Goal: Navigation & Orientation: Find specific page/section

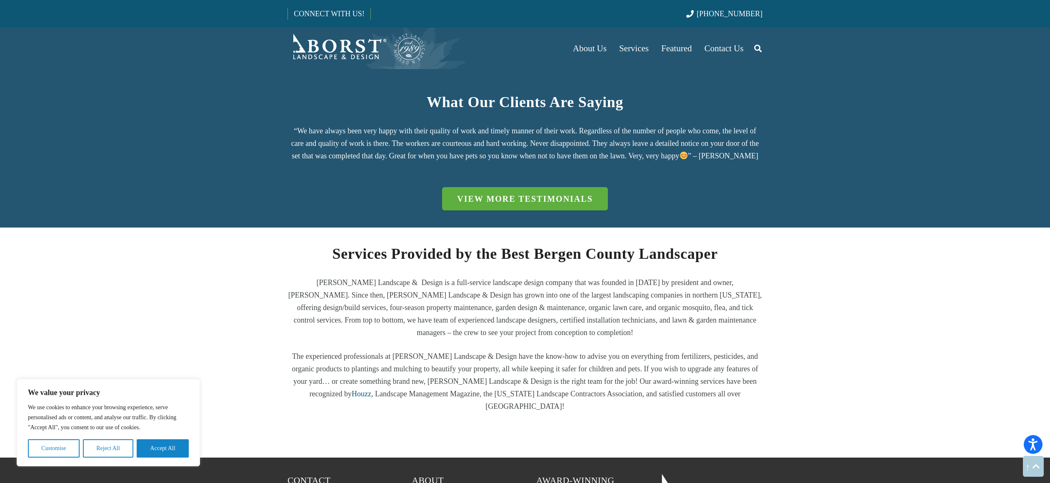
scroll to position [1328, 0]
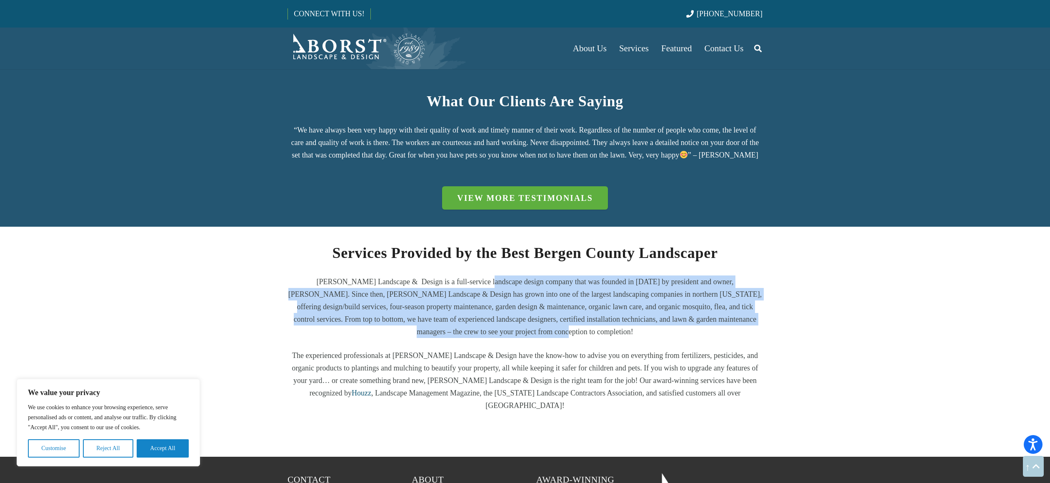
drag, startPoint x: 518, startPoint y: 271, endPoint x: 457, endPoint y: 246, distance: 66.1
click at [457, 275] on p "[PERSON_NAME] Landscape & Design is a full-service landscape design company tha…" at bounding box center [524, 306] width 475 height 62
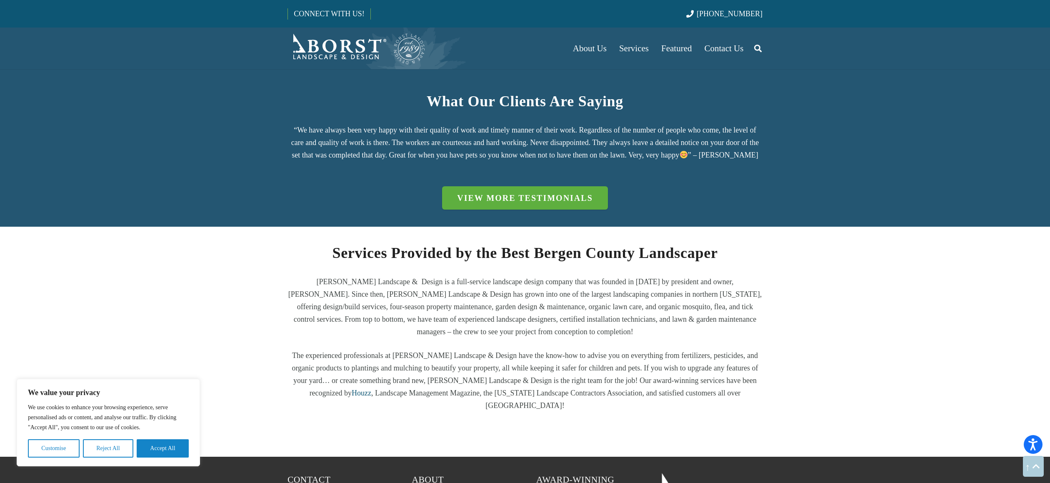
click at [457, 275] on p "[PERSON_NAME] Landscape & Design is a full-service landscape design company tha…" at bounding box center [524, 306] width 475 height 62
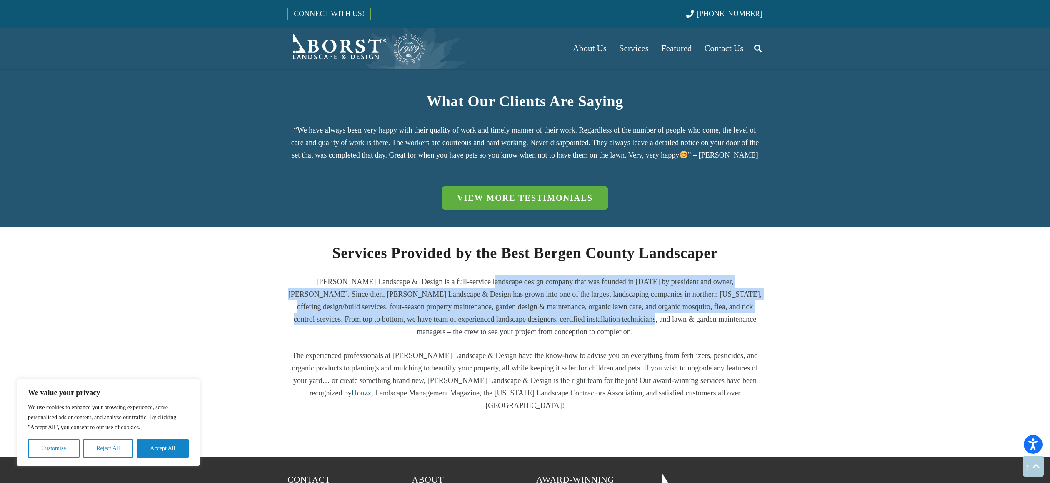
drag, startPoint x: 486, startPoint y: 254, endPoint x: 604, endPoint y: 297, distance: 126.0
click at [604, 297] on p "[PERSON_NAME] Landscape & Design is a full-service landscape design company tha…" at bounding box center [524, 306] width 475 height 62
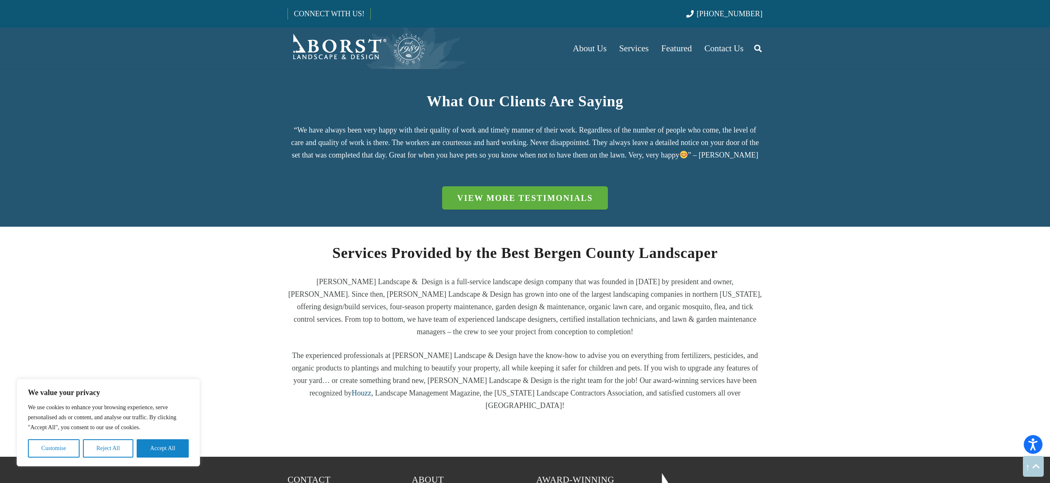
click at [604, 297] on p "[PERSON_NAME] Landscape & Design is a full-service landscape design company tha…" at bounding box center [524, 306] width 475 height 62
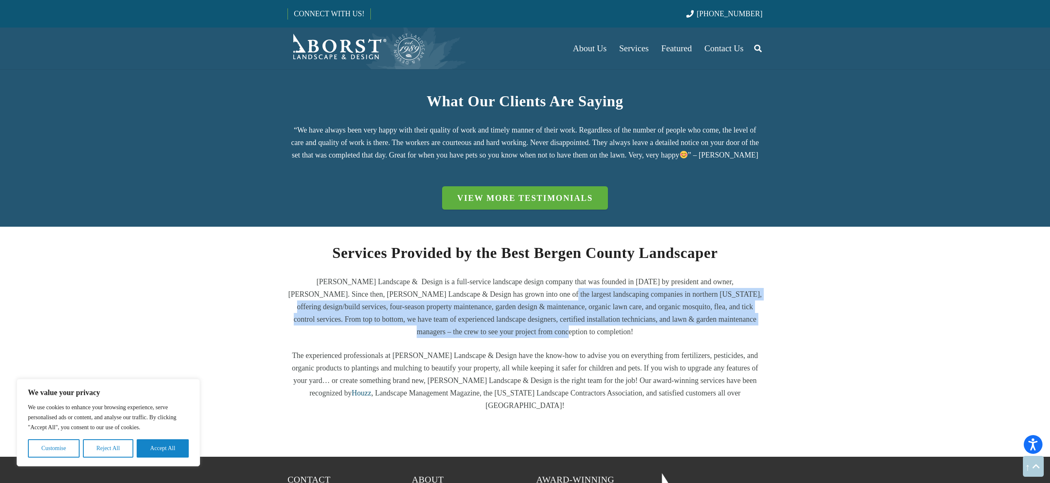
drag, startPoint x: 519, startPoint y: 265, endPoint x: 467, endPoint y: 248, distance: 54.9
click at [468, 275] on p "[PERSON_NAME] Landscape & Design is a full-service landscape design company tha…" at bounding box center [524, 306] width 475 height 62
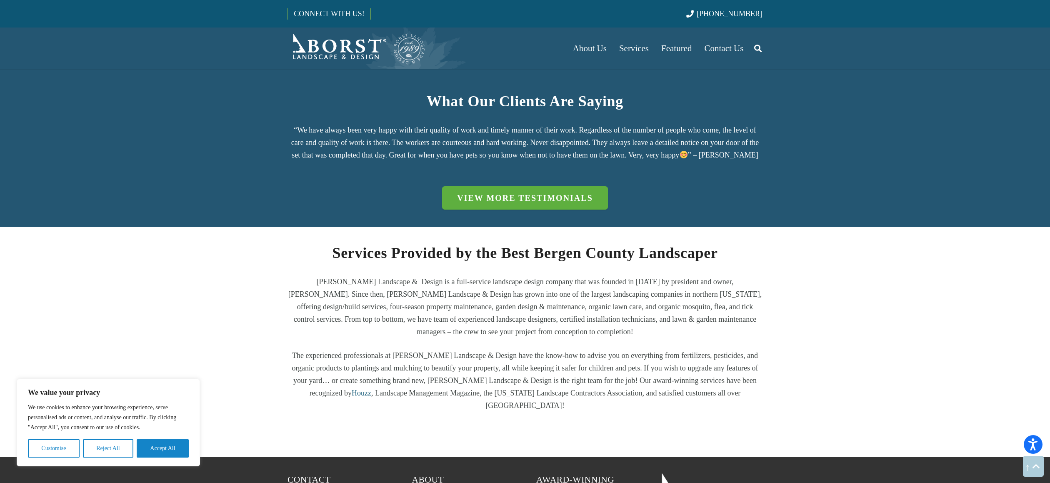
click at [467, 275] on p "[PERSON_NAME] Landscape & Design is a full-service landscape design company tha…" at bounding box center [524, 306] width 475 height 62
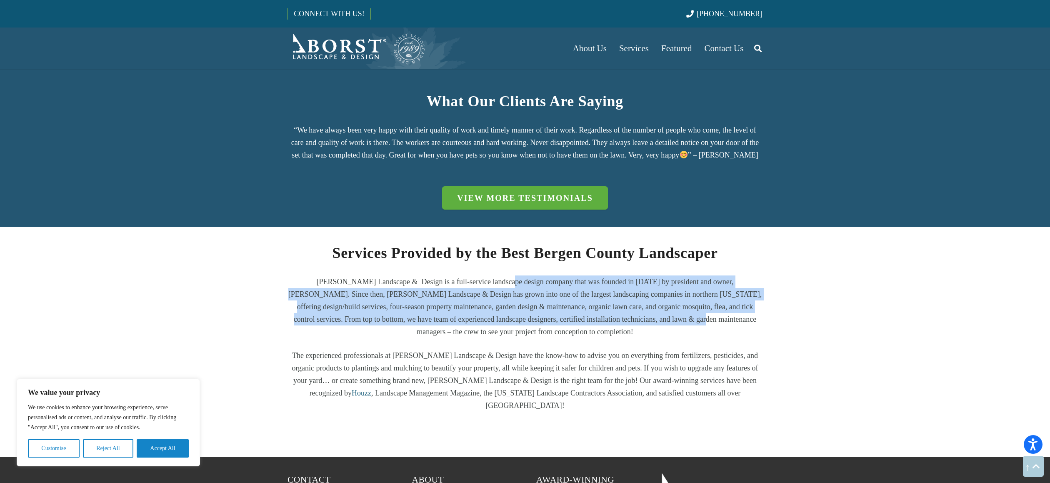
drag, startPoint x: 478, startPoint y: 243, endPoint x: 612, endPoint y: 290, distance: 141.6
click at [612, 290] on p "[PERSON_NAME] Landscape & Design is a full-service landscape design company tha…" at bounding box center [524, 306] width 475 height 62
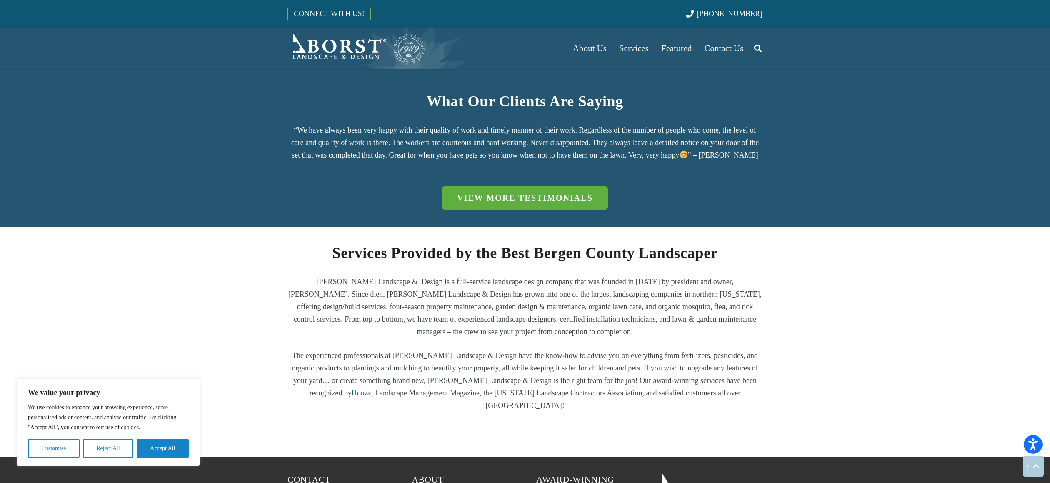
click at [612, 290] on p "[PERSON_NAME] Landscape & Design is a full-service landscape design company tha…" at bounding box center [524, 306] width 475 height 62
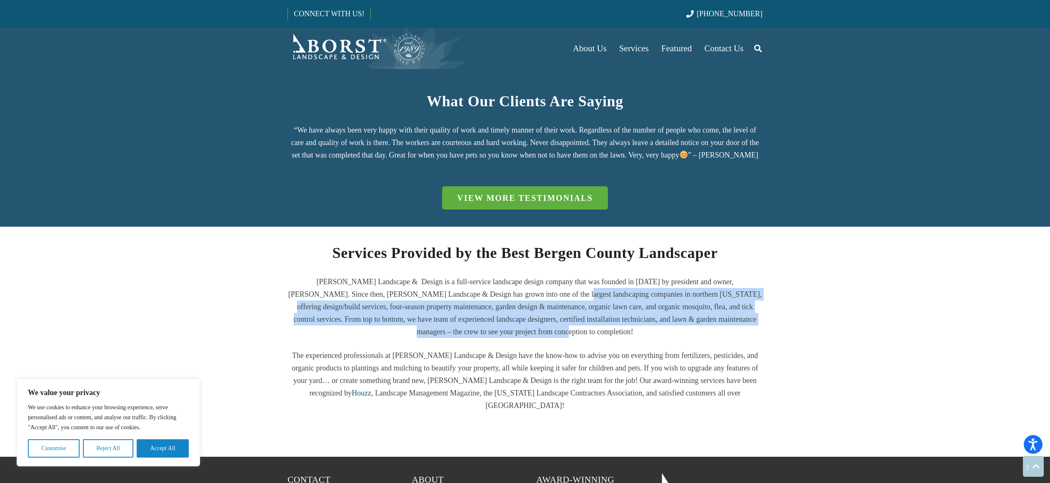
drag, startPoint x: 547, startPoint y: 269, endPoint x: 479, endPoint y: 245, distance: 72.3
click at [479, 275] on p "[PERSON_NAME] Landscape & Design is a full-service landscape design company tha…" at bounding box center [524, 306] width 475 height 62
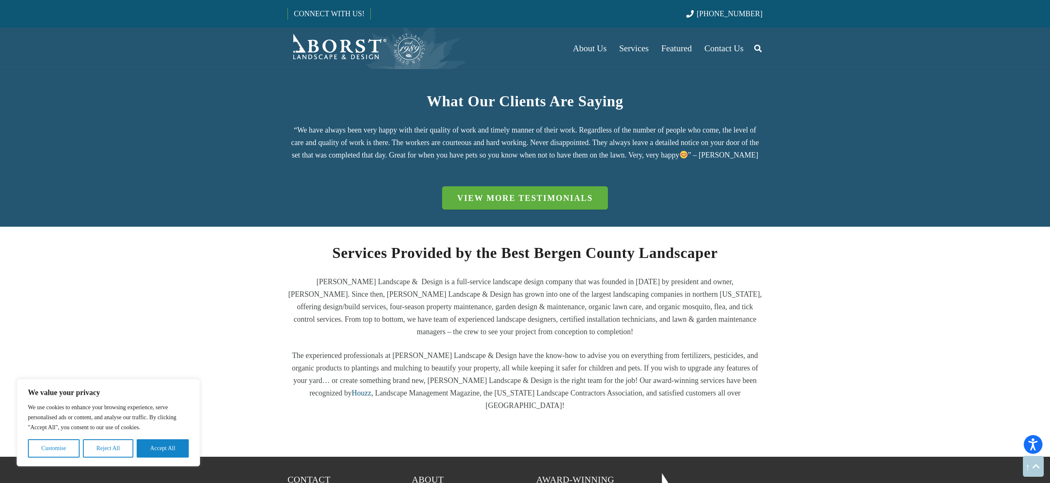
drag, startPoint x: 479, startPoint y: 245, endPoint x: 488, endPoint y: 242, distance: 9.9
click at [477, 275] on p "[PERSON_NAME] Landscape & Design is a full-service landscape design company tha…" at bounding box center [524, 306] width 475 height 62
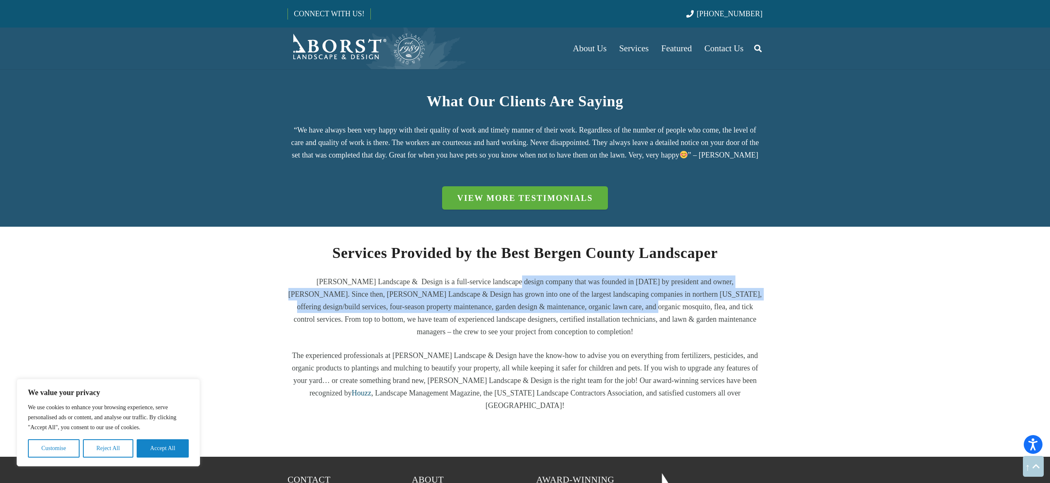
drag, startPoint x: 488, startPoint y: 242, endPoint x: 594, endPoint y: 293, distance: 116.8
click at [593, 293] on p "[PERSON_NAME] Landscape & Design is a full-service landscape design company tha…" at bounding box center [524, 306] width 475 height 62
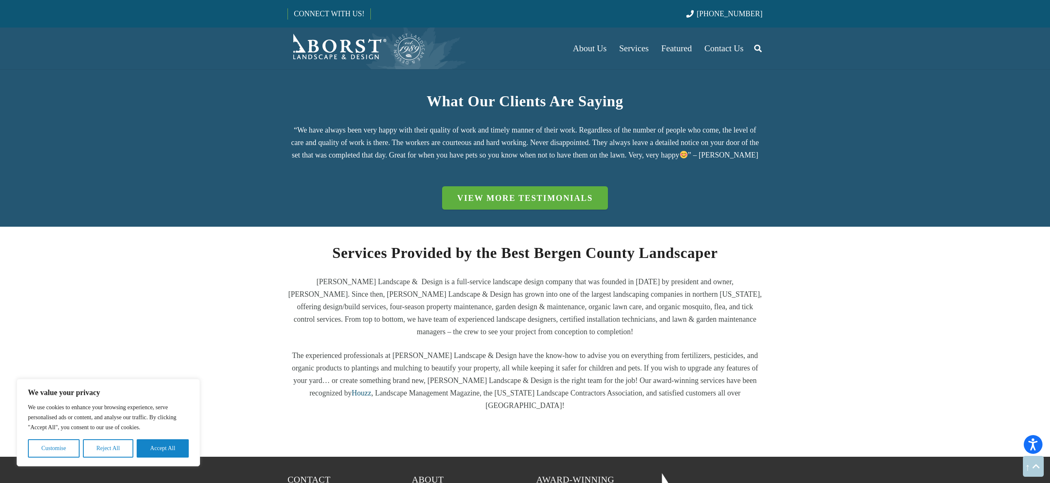
click at [594, 293] on p "[PERSON_NAME] Landscape & Design is a full-service landscape design company tha…" at bounding box center [524, 306] width 475 height 62
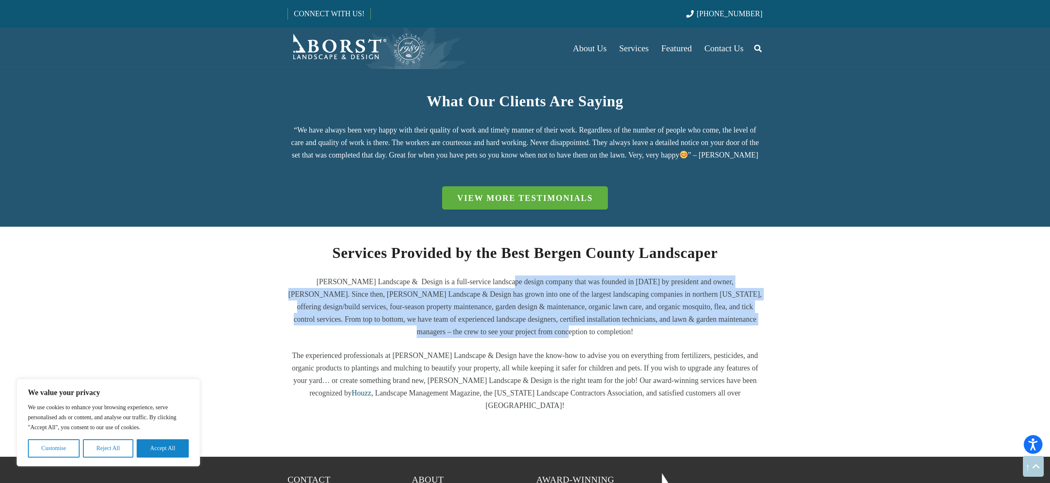
drag, startPoint x: 512, startPoint y: 257, endPoint x: 472, endPoint y: 245, distance: 42.2
click at [472, 275] on p "[PERSON_NAME] Landscape & Design is a full-service landscape design company tha…" at bounding box center [524, 306] width 475 height 62
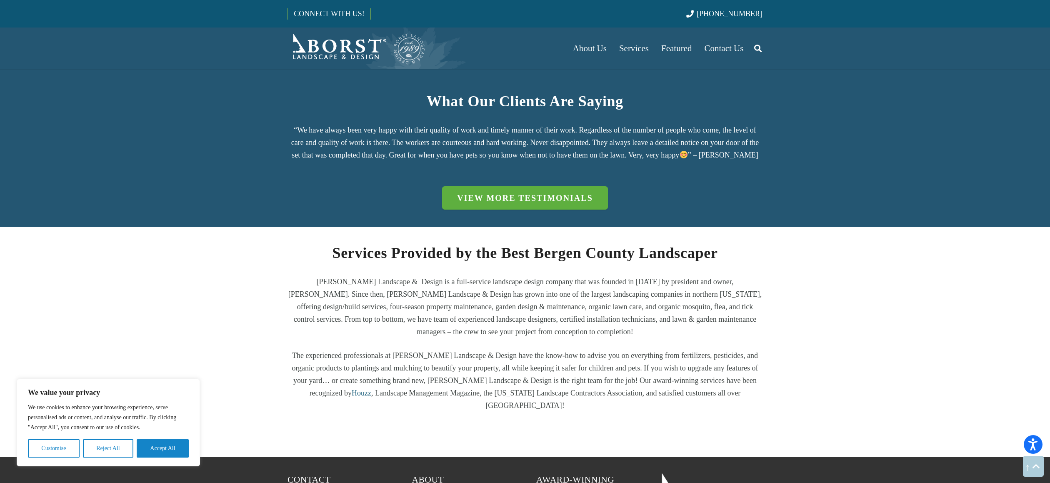
drag, startPoint x: 472, startPoint y: 245, endPoint x: 474, endPoint y: 241, distance: 4.3
click at [472, 275] on p "[PERSON_NAME] Landscape & Design is a full-service landscape design company tha…" at bounding box center [524, 306] width 475 height 62
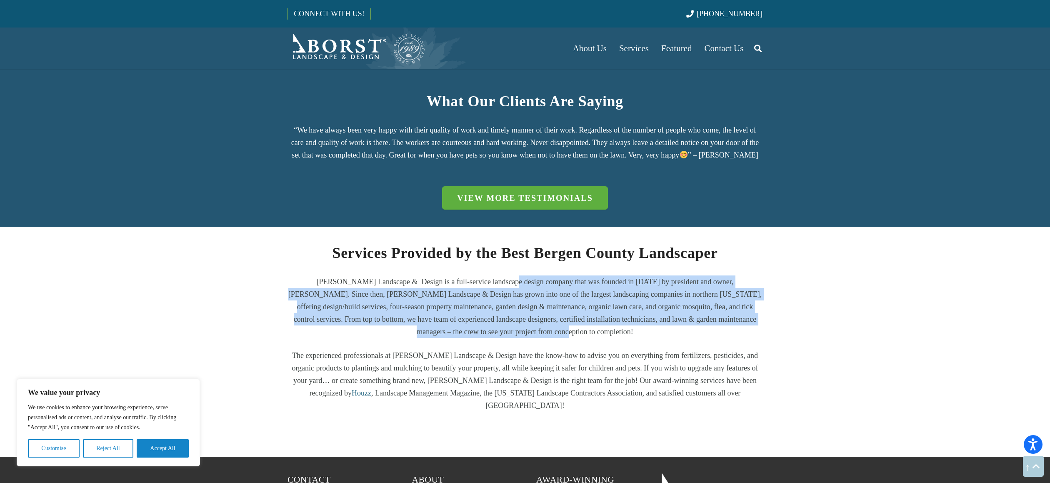
drag, startPoint x: 490, startPoint y: 247, endPoint x: 587, endPoint y: 294, distance: 107.7
click at [587, 294] on p "[PERSON_NAME] Landscape & Design is a full-service landscape design company tha…" at bounding box center [524, 306] width 475 height 62
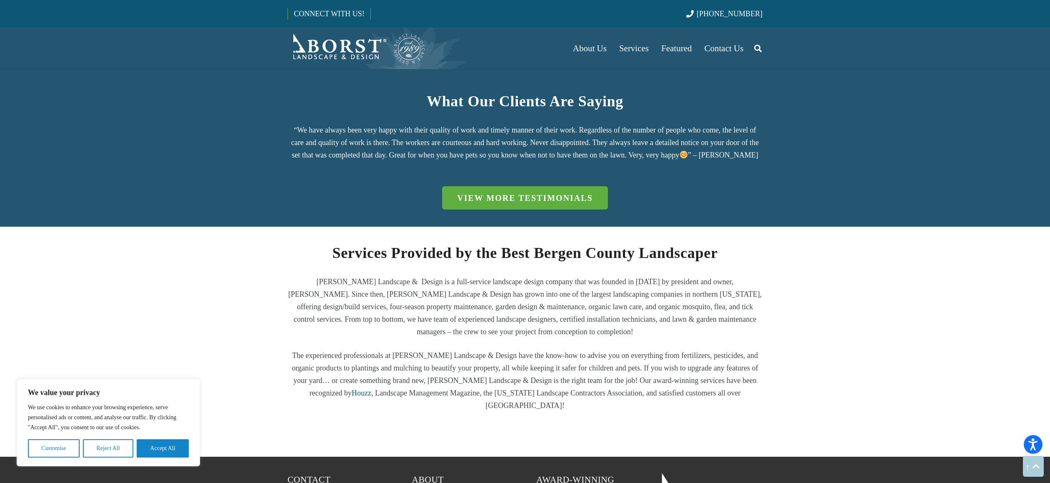
click at [587, 294] on p "[PERSON_NAME] Landscape & Design is a full-service landscape design company tha…" at bounding box center [524, 306] width 475 height 62
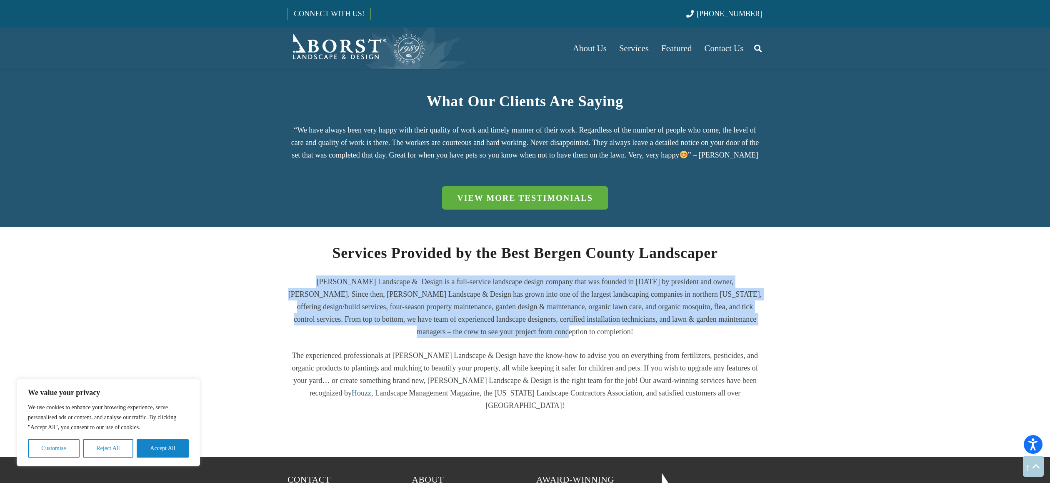
drag, startPoint x: 542, startPoint y: 277, endPoint x: 447, endPoint y: 235, distance: 104.1
click at [447, 242] on div "Services Provided by the Best Bergen County Landscaper [PERSON_NAME] Landscape …" at bounding box center [524, 327] width 475 height 170
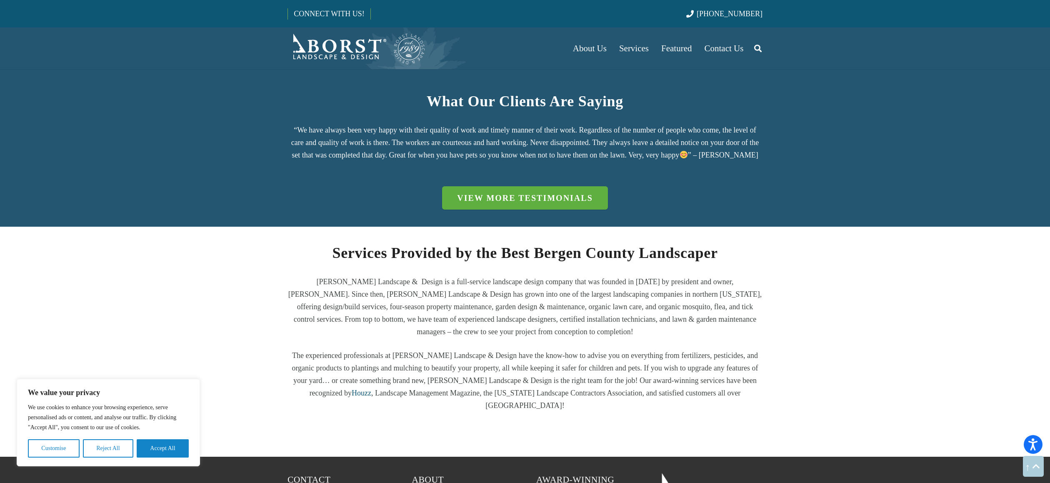
drag, startPoint x: 447, startPoint y: 235, endPoint x: 517, endPoint y: 256, distance: 74.1
click at [447, 242] on div "Services Provided by the Best Bergen County Landscaper [PERSON_NAME] Landscape …" at bounding box center [524, 327] width 475 height 170
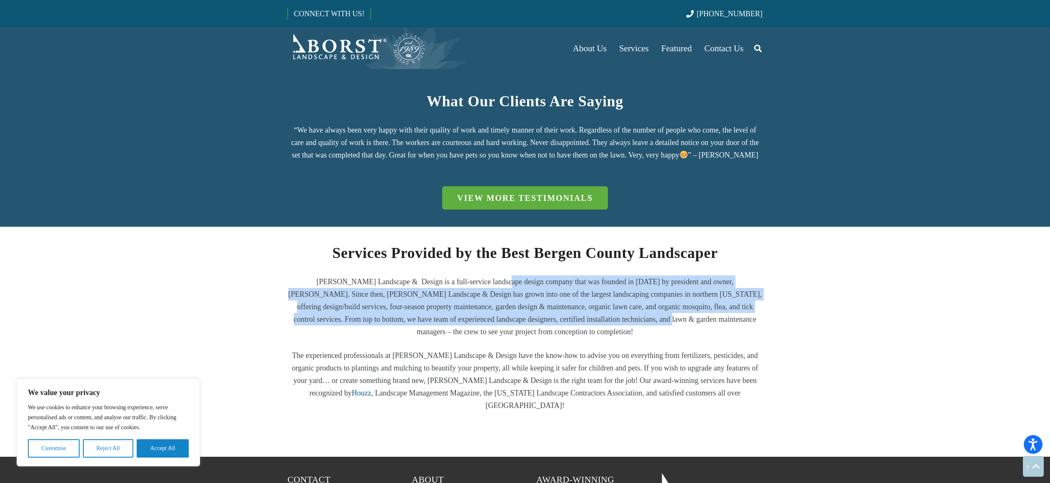
drag, startPoint x: 517, startPoint y: 256, endPoint x: 574, endPoint y: 288, distance: 64.9
click at [574, 288] on p "[PERSON_NAME] Landscape & Design is a full-service landscape design company tha…" at bounding box center [524, 306] width 475 height 62
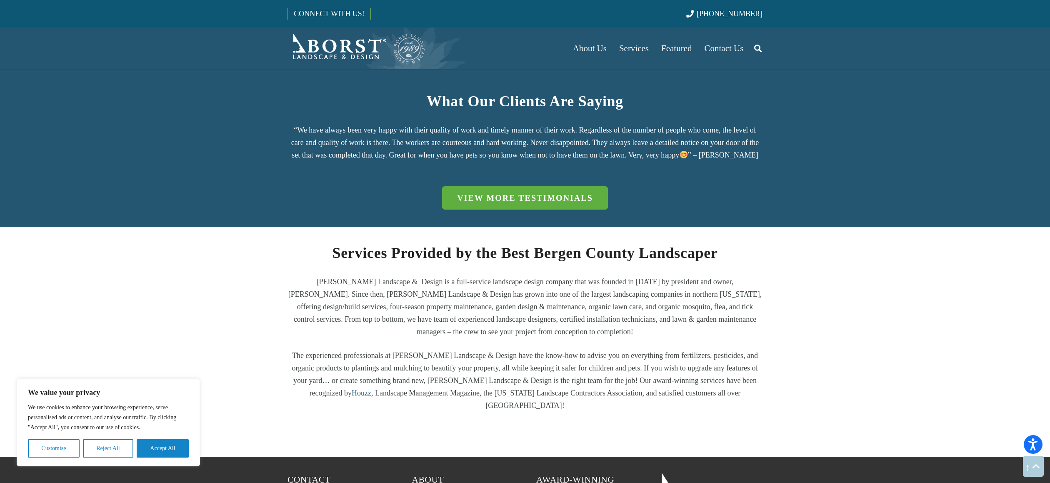
click at [574, 288] on p "[PERSON_NAME] Landscape & Design is a full-service landscape design company tha…" at bounding box center [524, 306] width 475 height 62
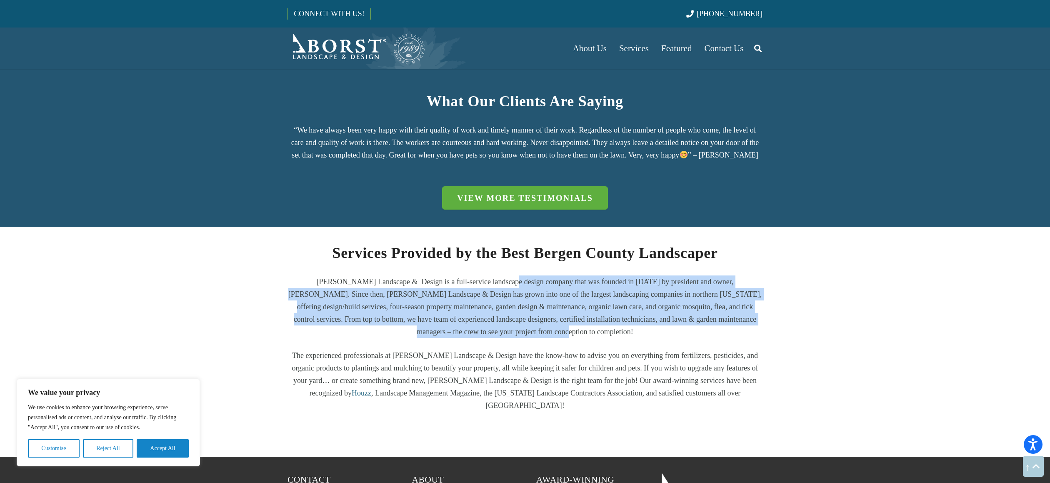
drag, startPoint x: 569, startPoint y: 290, endPoint x: 477, endPoint y: 245, distance: 102.1
click at [477, 275] on p "[PERSON_NAME] Landscape & Design is a full-service landscape design company tha…" at bounding box center [524, 306] width 475 height 62
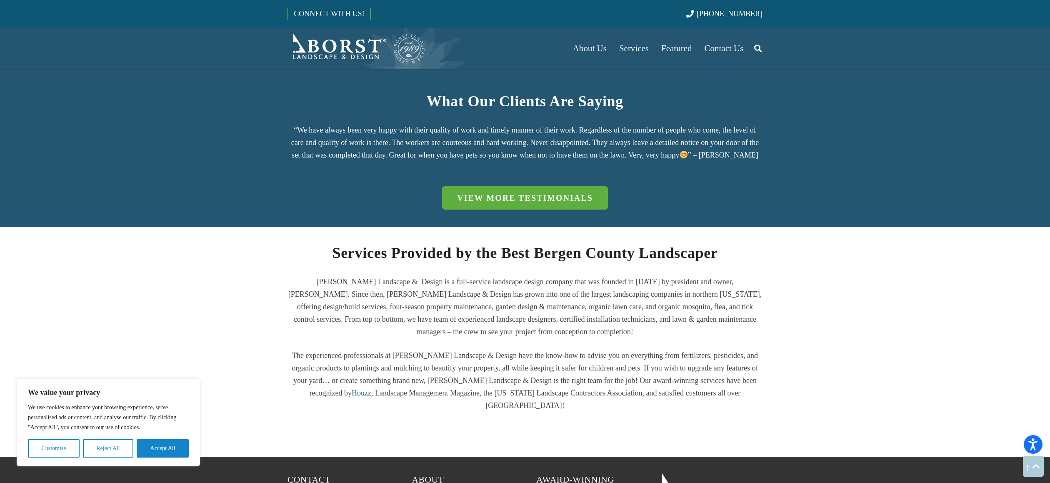
drag, startPoint x: 477, startPoint y: 245, endPoint x: 482, endPoint y: 240, distance: 7.1
click at [477, 275] on p "[PERSON_NAME] Landscape & Design is a full-service landscape design company tha…" at bounding box center [524, 306] width 475 height 62
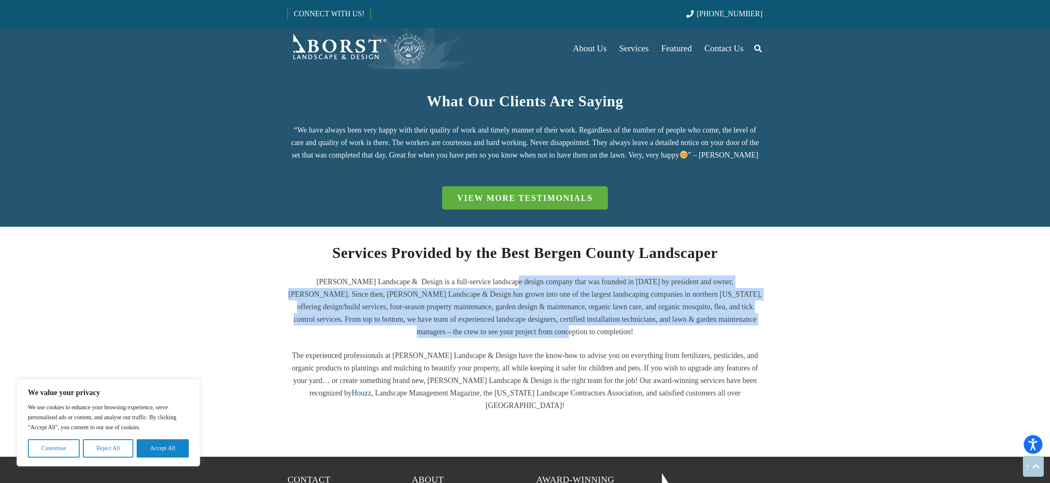
drag, startPoint x: 482, startPoint y: 240, endPoint x: 600, endPoint y: 298, distance: 132.1
click at [600, 298] on p "[PERSON_NAME] Landscape & Design is a full-service landscape design company tha…" at bounding box center [524, 306] width 475 height 62
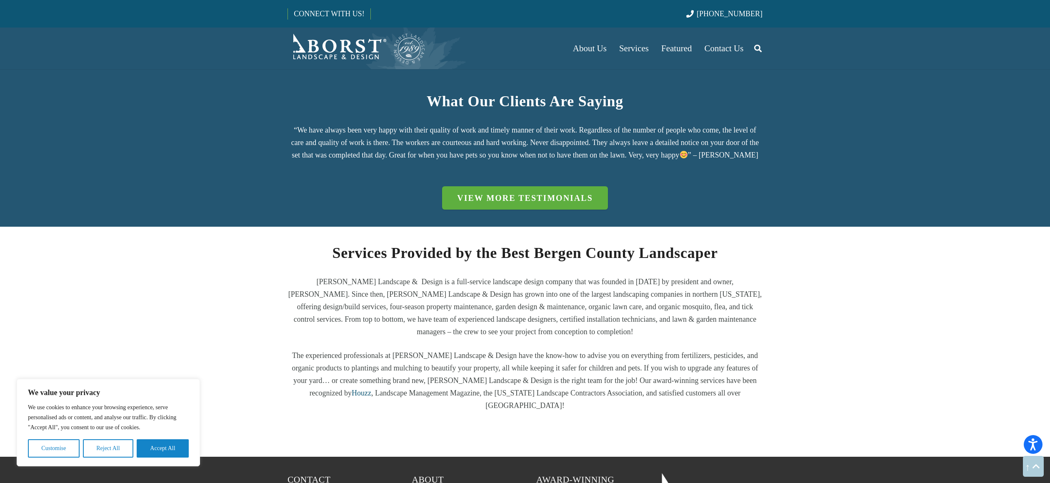
click at [600, 298] on p "[PERSON_NAME] Landscape & Design is a full-service landscape design company tha…" at bounding box center [524, 306] width 475 height 62
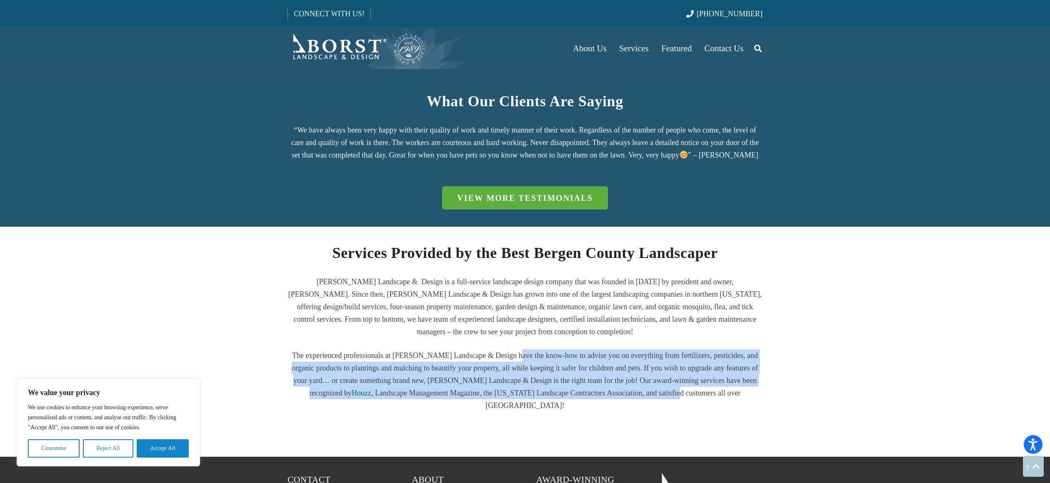
drag, startPoint x: 552, startPoint y: 332, endPoint x: 497, endPoint y: 315, distance: 57.3
click at [497, 349] on p "The experienced professionals at [PERSON_NAME] Landscape & Design have the know…" at bounding box center [524, 380] width 475 height 62
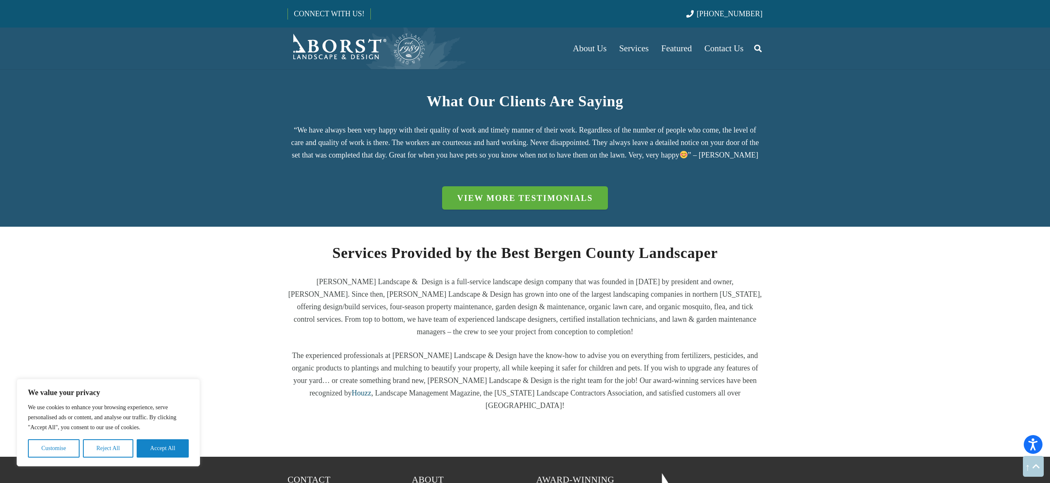
drag, startPoint x: 497, startPoint y: 315, endPoint x: 497, endPoint y: 311, distance: 4.2
click at [496, 349] on p "The experienced professionals at [PERSON_NAME] Landscape & Design have the know…" at bounding box center [524, 380] width 475 height 62
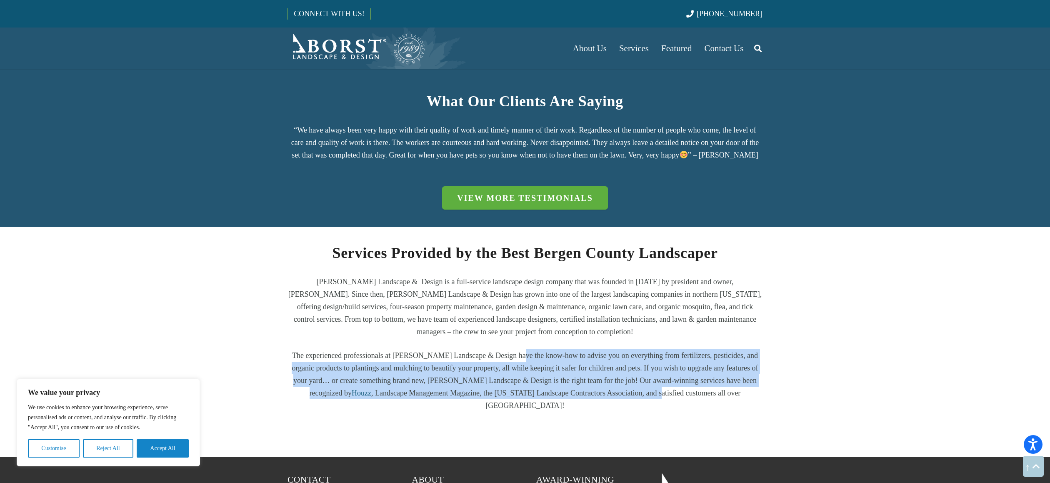
drag, startPoint x: 504, startPoint y: 315, endPoint x: 585, endPoint y: 358, distance: 91.5
click at [585, 358] on p "The experienced professionals at [PERSON_NAME] Landscape & Design have the know…" at bounding box center [524, 380] width 475 height 62
drag, startPoint x: 585, startPoint y: 358, endPoint x: 567, endPoint y: 297, distance: 63.3
click at [585, 358] on p "The experienced professionals at [PERSON_NAME] Landscape & Design have the know…" at bounding box center [524, 380] width 475 height 62
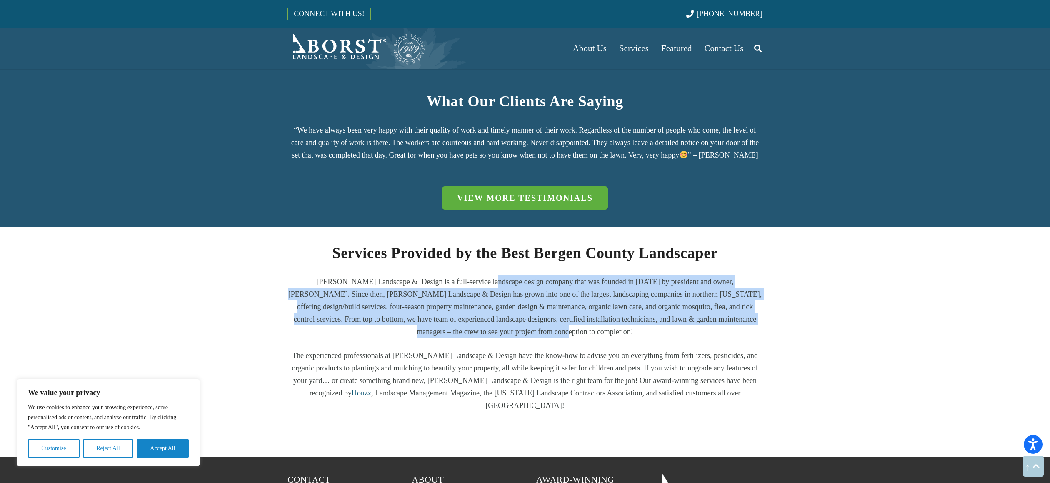
drag, startPoint x: 529, startPoint y: 270, endPoint x: 462, endPoint y: 247, distance: 70.5
click at [462, 275] on p "[PERSON_NAME] Landscape & Design is a full-service landscape design company tha…" at bounding box center [524, 306] width 475 height 62
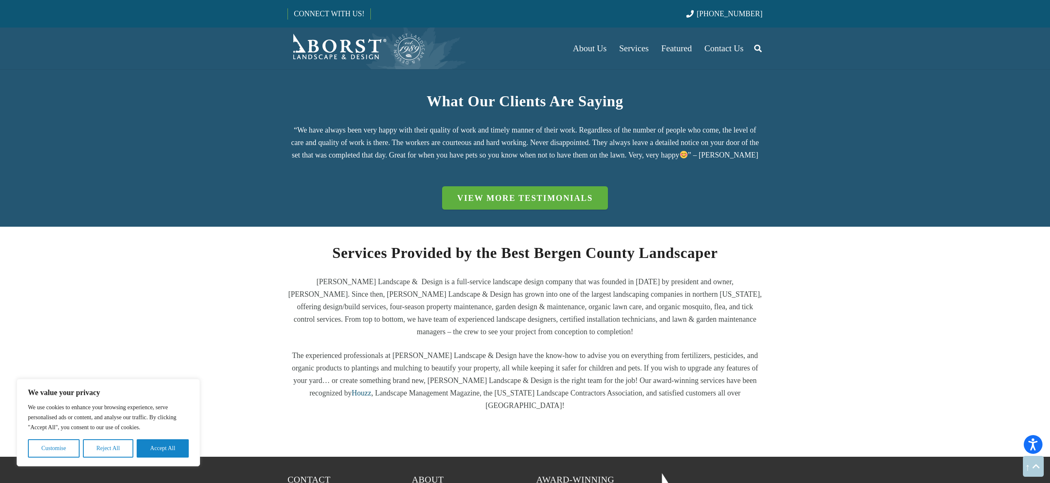
drag, startPoint x: 462, startPoint y: 247, endPoint x: 480, endPoint y: 246, distance: 17.9
click at [462, 275] on p "[PERSON_NAME] Landscape & Design is a full-service landscape design company tha…" at bounding box center [524, 306] width 475 height 62
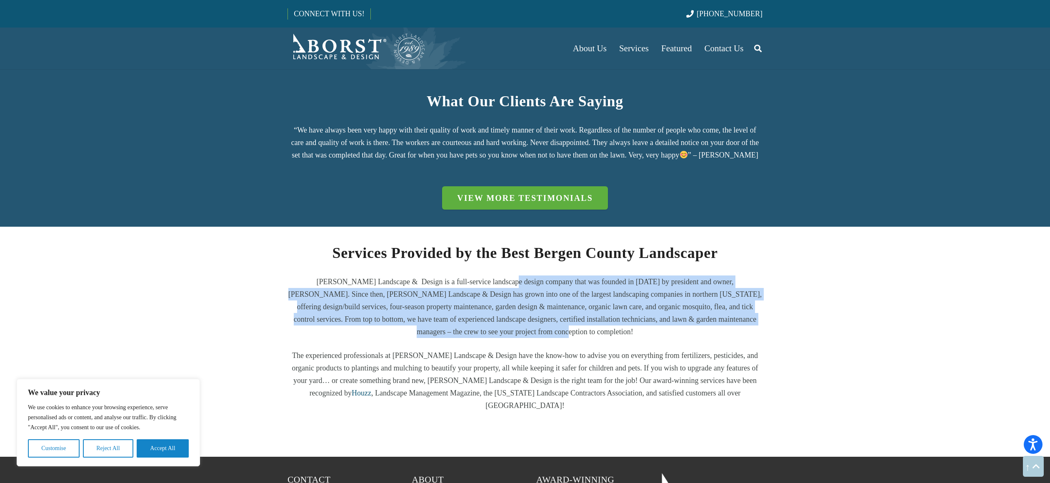
drag, startPoint x: 480, startPoint y: 246, endPoint x: 612, endPoint y: 299, distance: 142.4
click at [612, 299] on p "[PERSON_NAME] Landscape & Design is a full-service landscape design company tha…" at bounding box center [524, 306] width 475 height 62
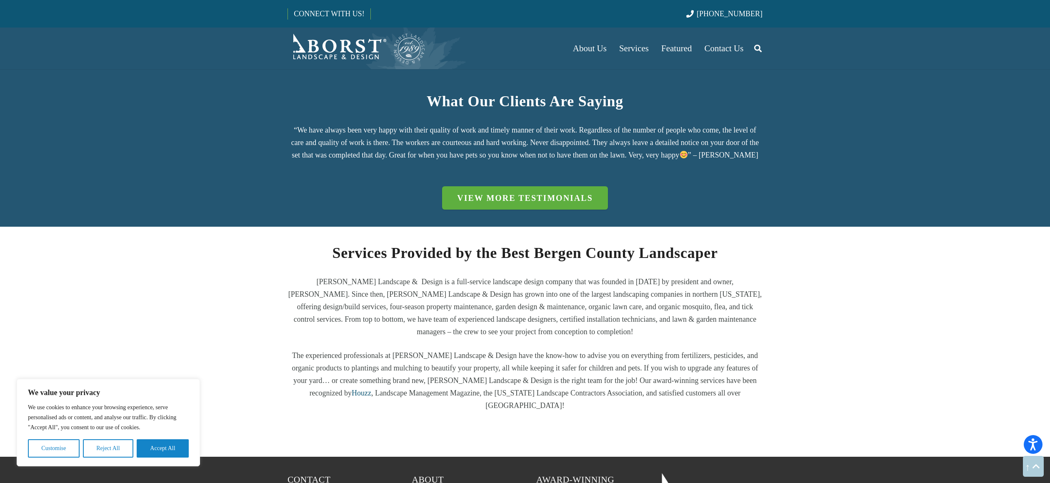
click at [612, 299] on p "[PERSON_NAME] Landscape & Design is a full-service landscape design company tha…" at bounding box center [524, 306] width 475 height 62
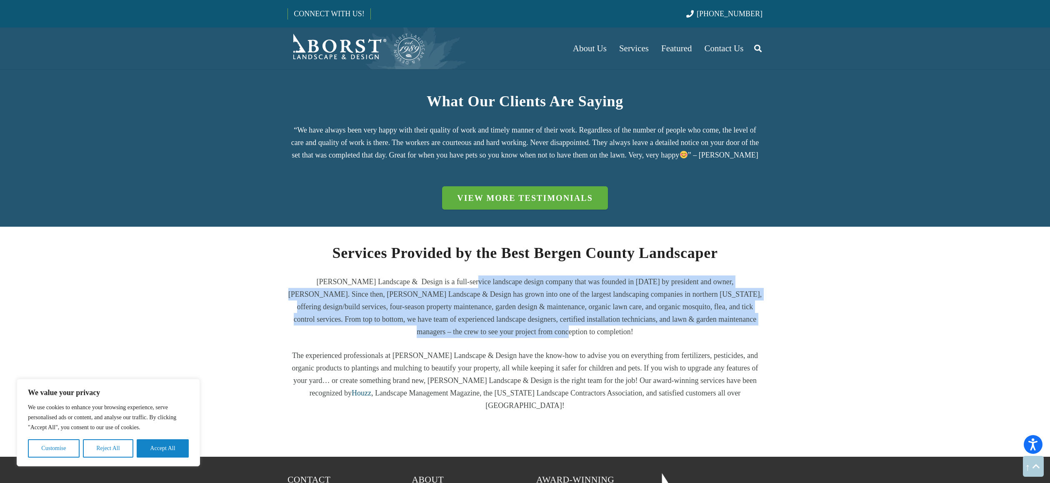
drag, startPoint x: 544, startPoint y: 270, endPoint x: 437, endPoint y: 245, distance: 109.7
click at [438, 275] on p "[PERSON_NAME] Landscape & Design is a full-service landscape design company tha…" at bounding box center [524, 306] width 475 height 62
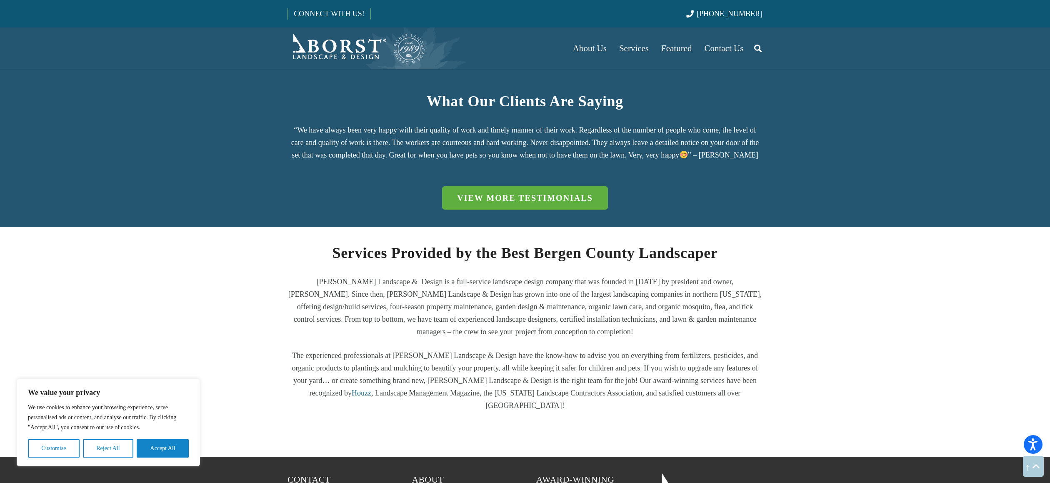
drag, startPoint x: 437, startPoint y: 245, endPoint x: 452, endPoint y: 239, distance: 15.3
click at [438, 275] on p "[PERSON_NAME] Landscape & Design is a full-service landscape design company tha…" at bounding box center [524, 306] width 475 height 62
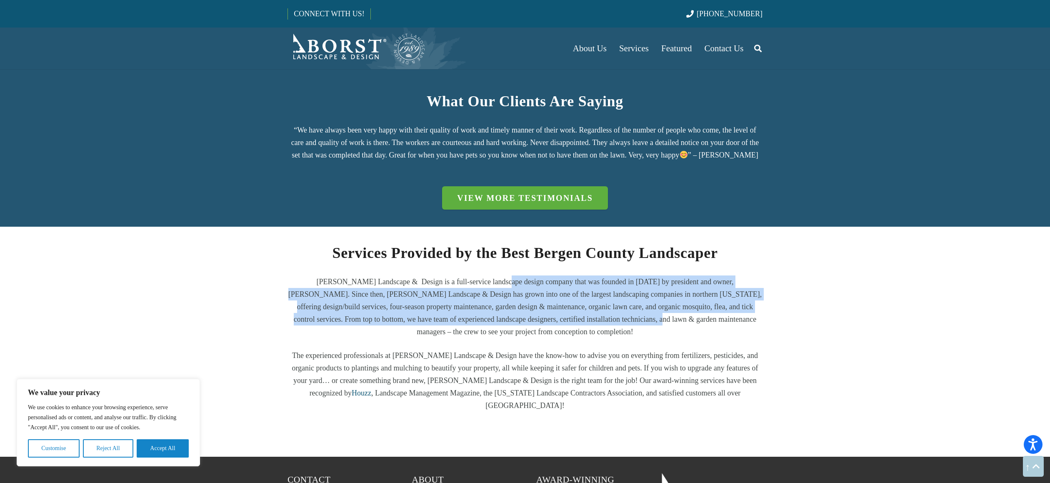
click at [588, 293] on p "[PERSON_NAME] Landscape & Design is a full-service landscape design company tha…" at bounding box center [524, 306] width 475 height 62
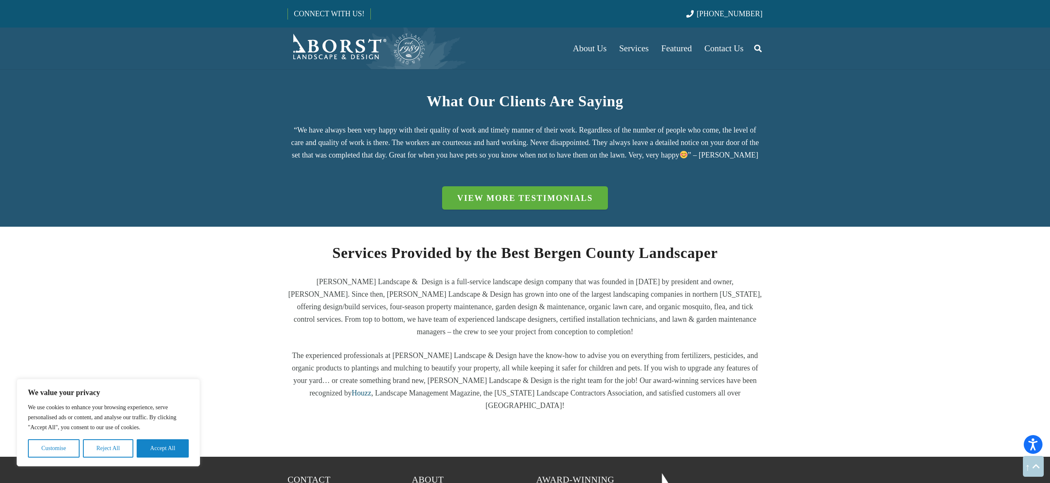
drag, startPoint x: 589, startPoint y: 293, endPoint x: 591, endPoint y: 279, distance: 14.7
click at [589, 292] on p "[PERSON_NAME] Landscape & Design is a full-service landscape design company tha…" at bounding box center [524, 306] width 475 height 62
click at [591, 279] on p "[PERSON_NAME] Landscape & Design is a full-service landscape design company tha…" at bounding box center [524, 306] width 475 height 62
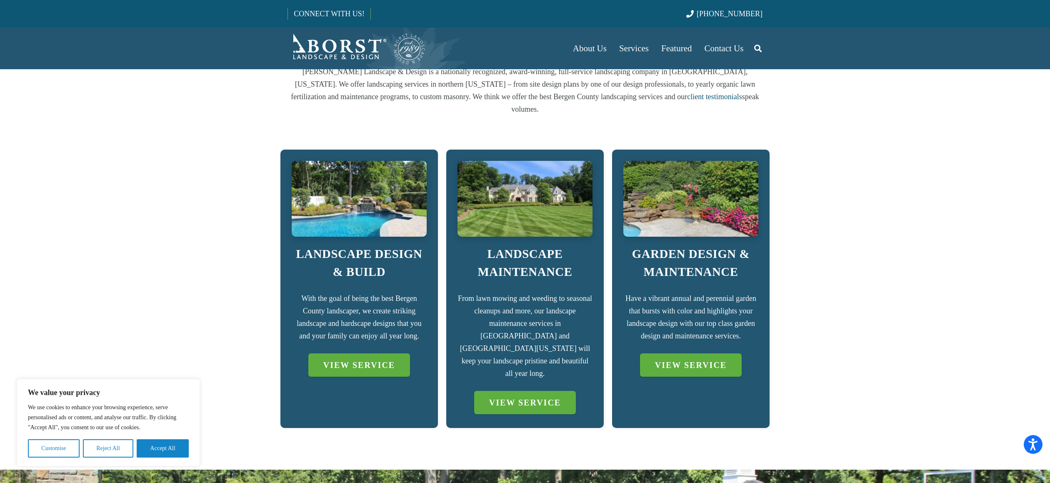
scroll to position [374, 0]
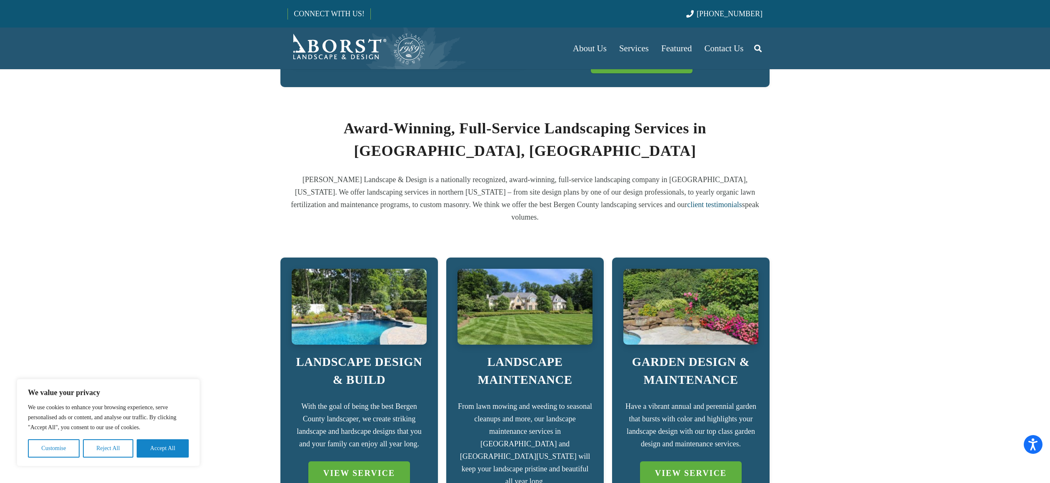
click at [803, 185] on section "Award-Winning, Full-Service Landscaping Services in [GEOGRAPHIC_DATA], [GEOGRAP…" at bounding box center [525, 170] width 1050 height 136
click at [809, 192] on section "Award-Winning, Full-Service Landscaping Services in [GEOGRAPHIC_DATA], [GEOGRAP…" at bounding box center [525, 170] width 1050 height 136
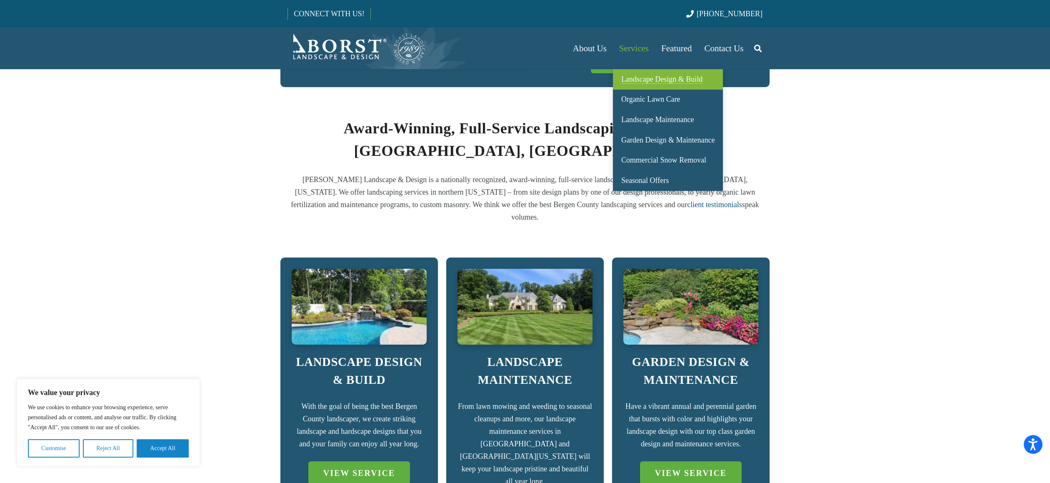
click at [642, 78] on span "Landscape Design & Build" at bounding box center [661, 79] width 81 height 8
